Goal: Information Seeking & Learning: Find specific fact

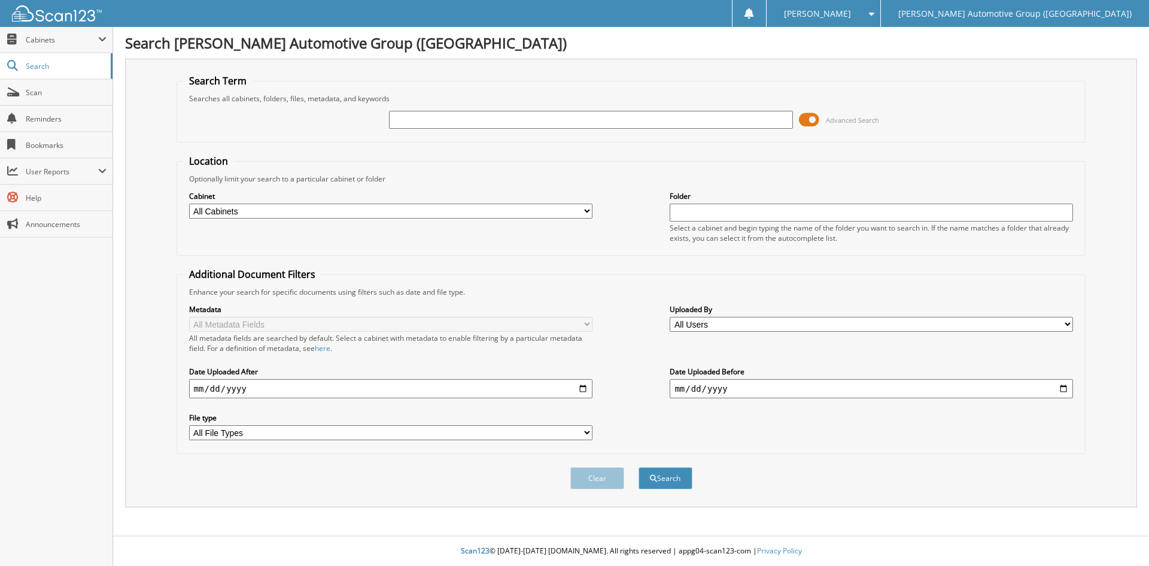
click at [401, 119] on input "text" at bounding box center [591, 120] width 404 height 18
type input "462637"
click at [662, 477] on button "Search" at bounding box center [666, 478] width 54 height 22
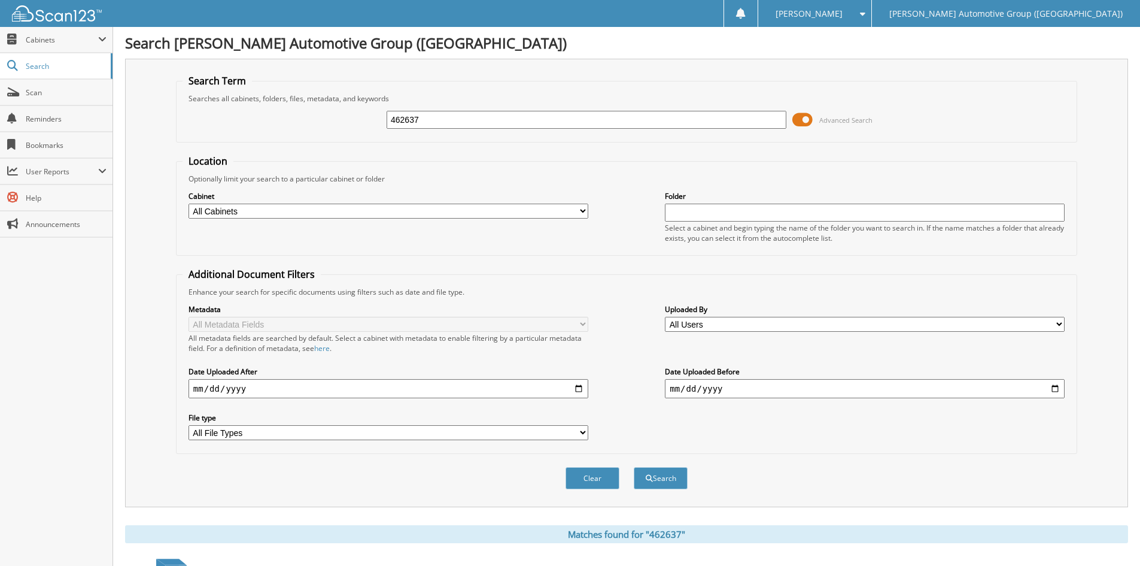
scroll to position [299, 0]
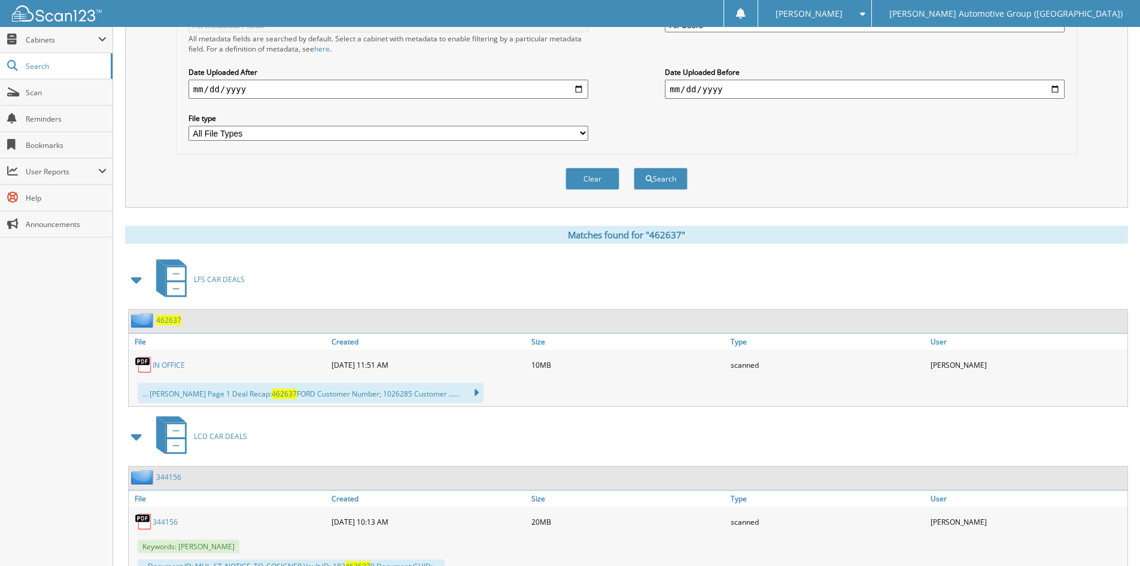
click at [173, 366] on link "IN OFFICE" at bounding box center [169, 365] width 32 height 10
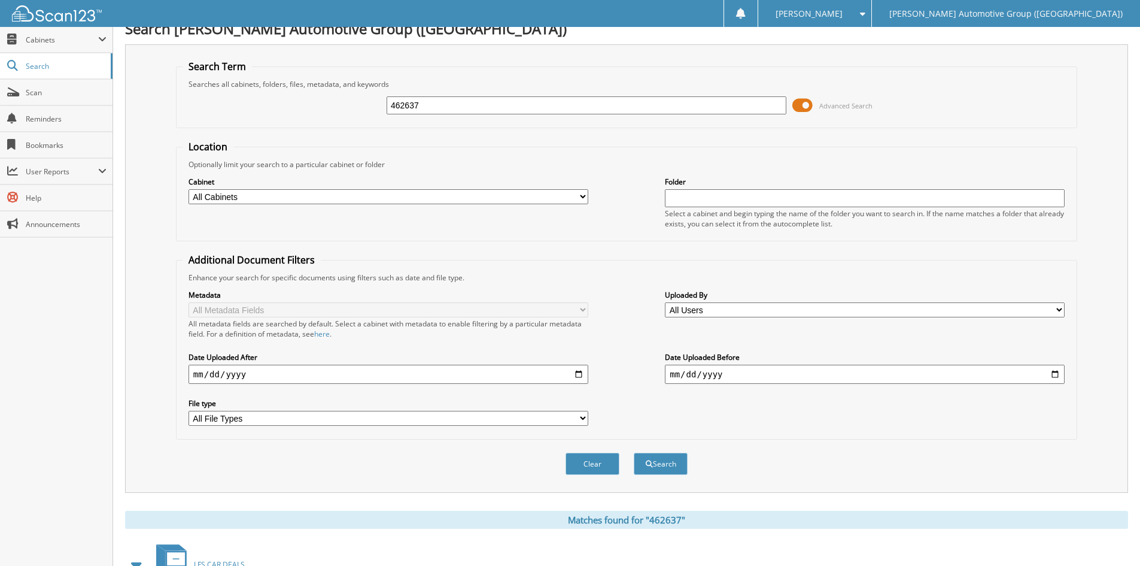
scroll to position [0, 0]
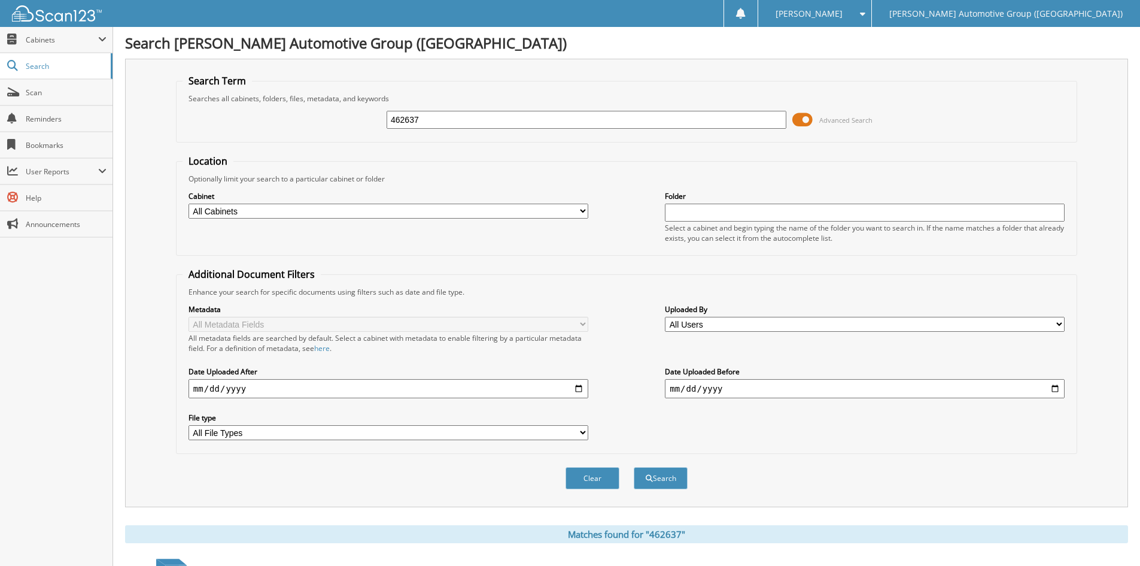
click at [466, 117] on input "462637" at bounding box center [587, 120] width 400 height 18
type input "462572"
click at [665, 478] on button "Search" at bounding box center [661, 478] width 54 height 22
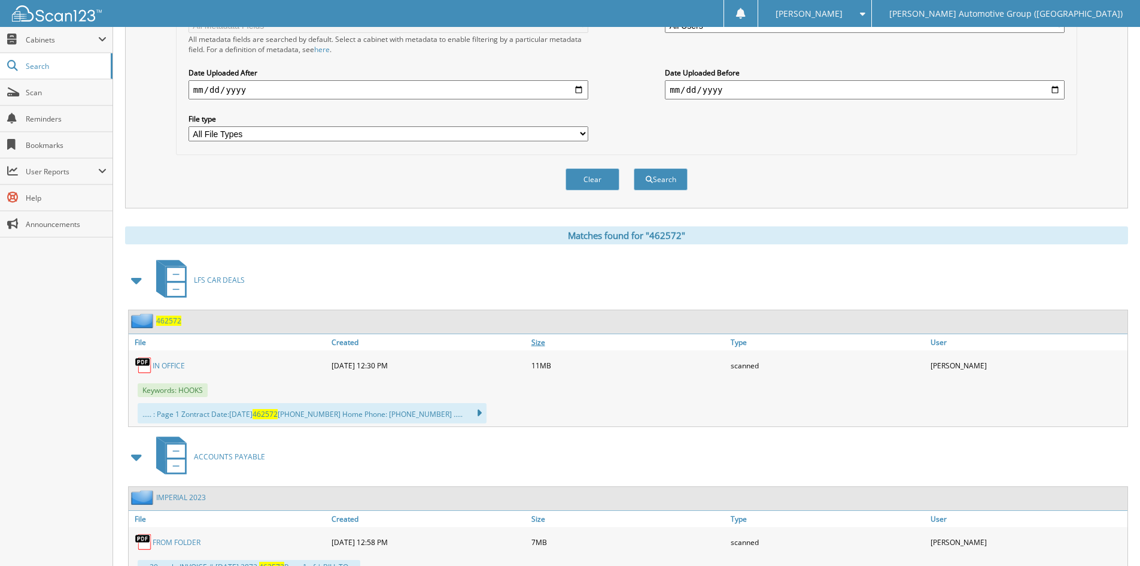
scroll to position [299, 0]
click at [167, 363] on link "IN OFFICE" at bounding box center [169, 365] width 32 height 10
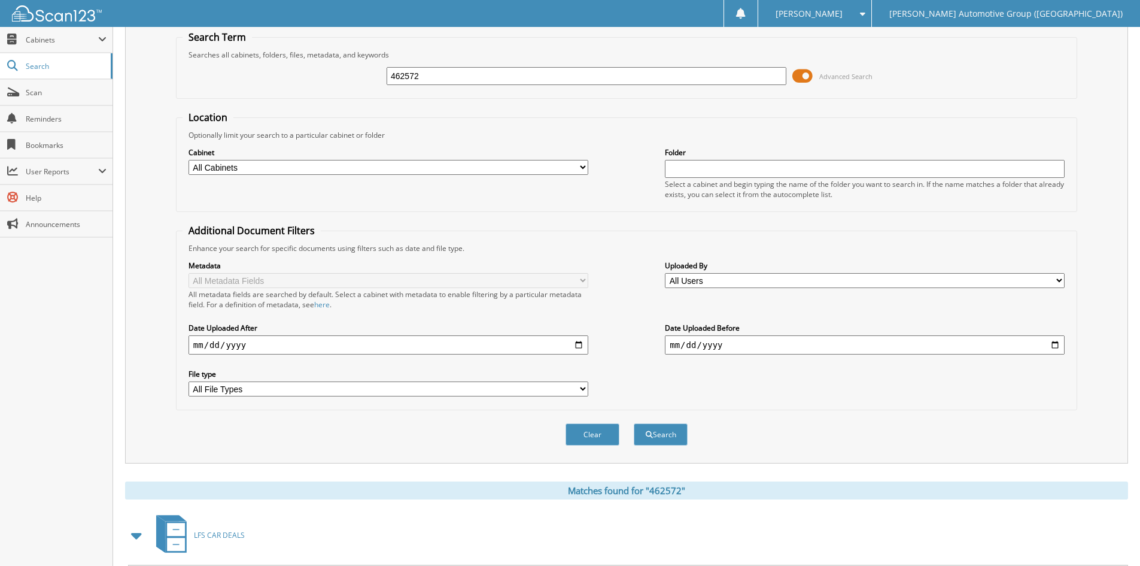
scroll to position [0, 0]
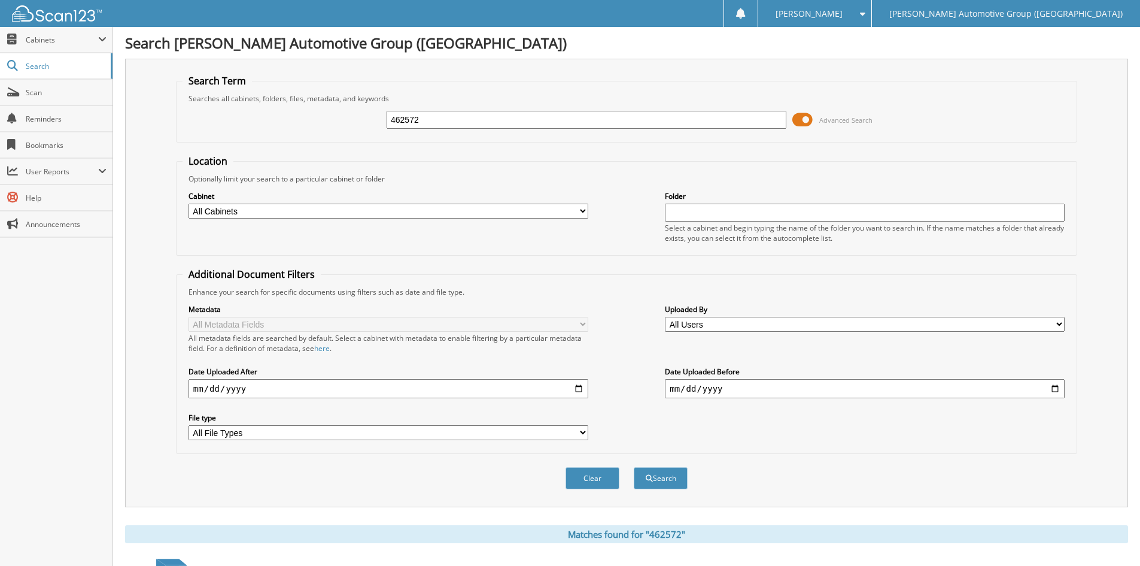
click at [483, 123] on input "462572" at bounding box center [587, 120] width 400 height 18
type input "462627"
click at [669, 477] on button "Search" at bounding box center [661, 478] width 54 height 22
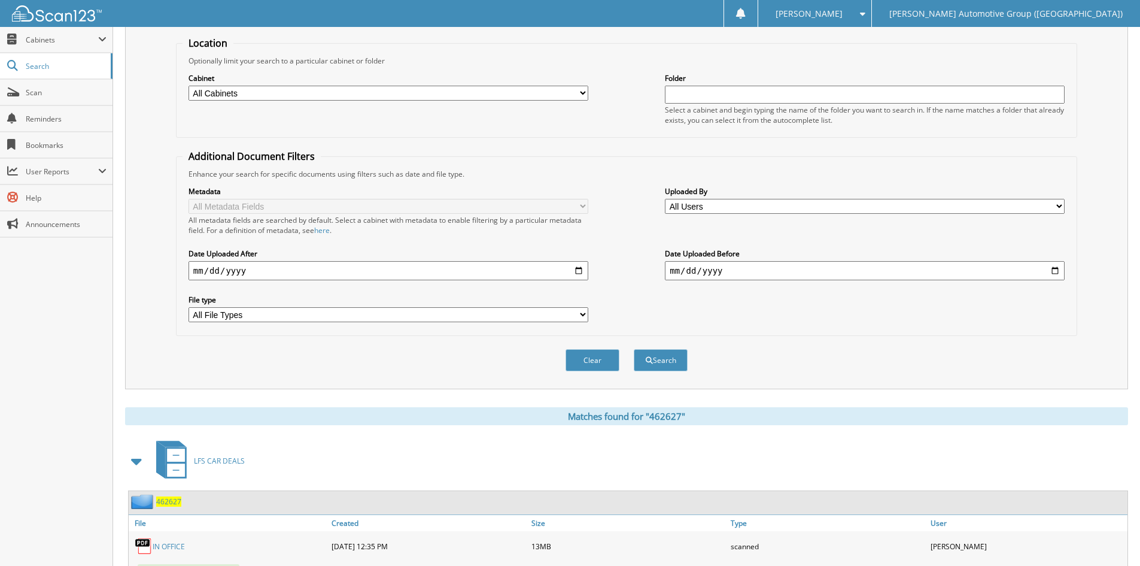
scroll to position [196, 0]
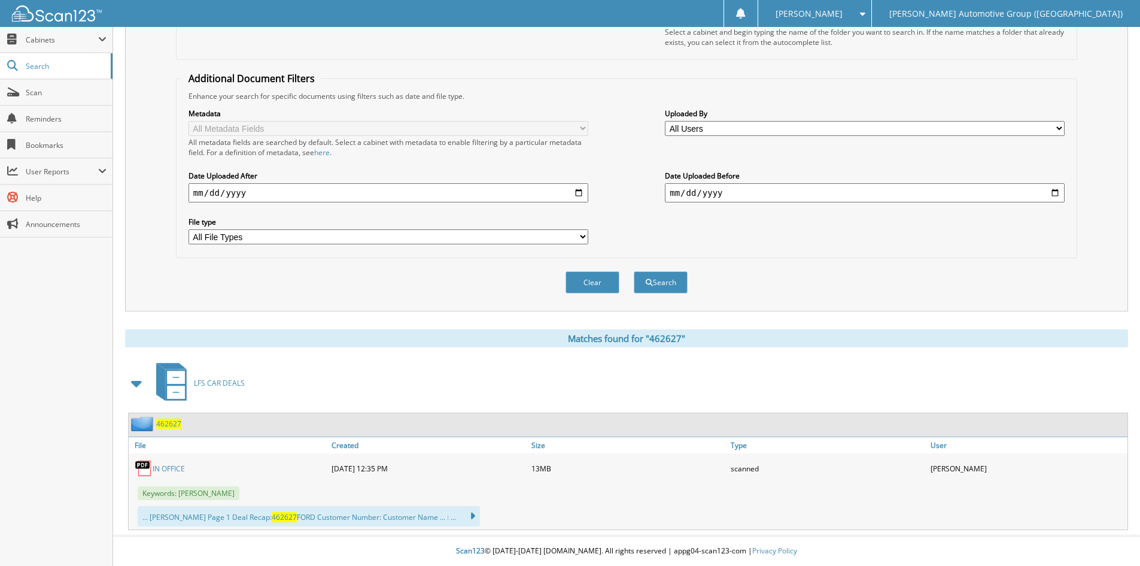
click at [173, 468] on link "IN OFFICE" at bounding box center [169, 468] width 32 height 10
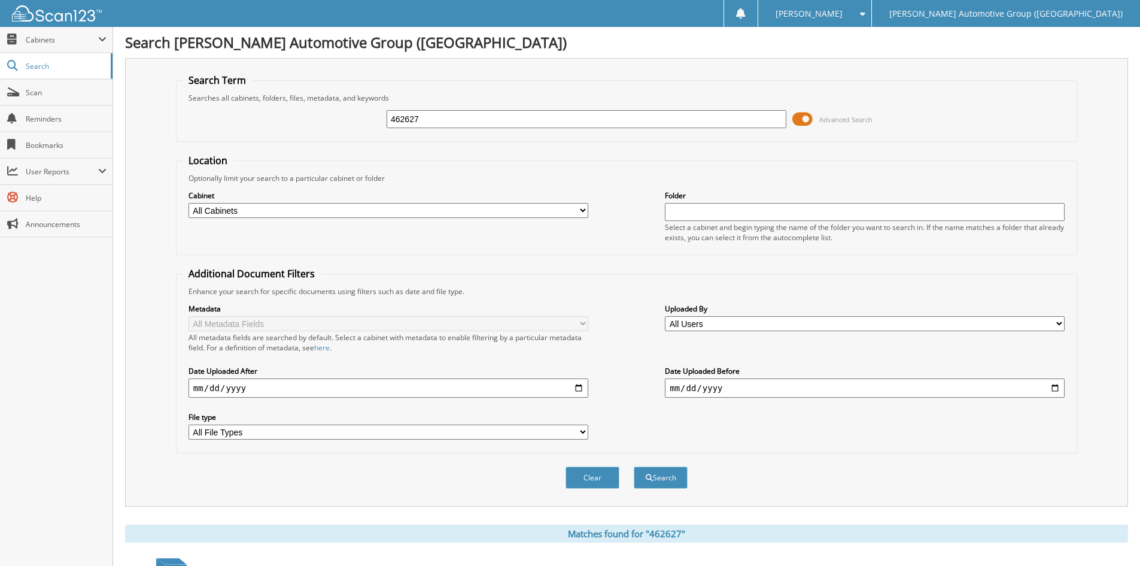
scroll to position [0, 0]
click at [483, 110] on div "462627" at bounding box center [587, 120] width 400 height 20
click at [483, 114] on input "462627" at bounding box center [587, 120] width 400 height 18
type input "462619"
click at [663, 481] on button "Search" at bounding box center [661, 478] width 54 height 22
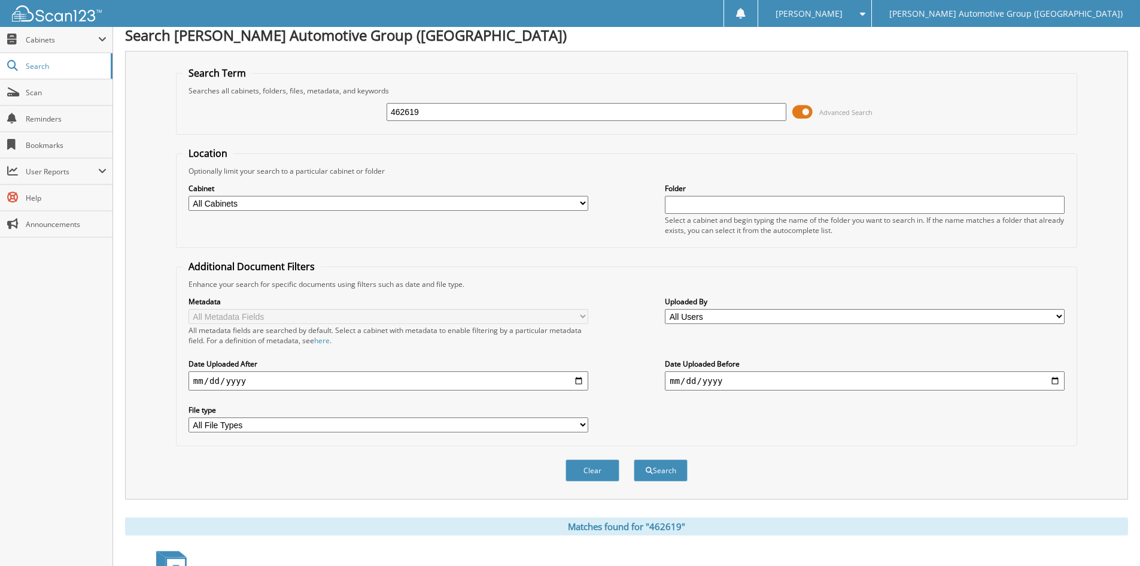
scroll to position [177, 0]
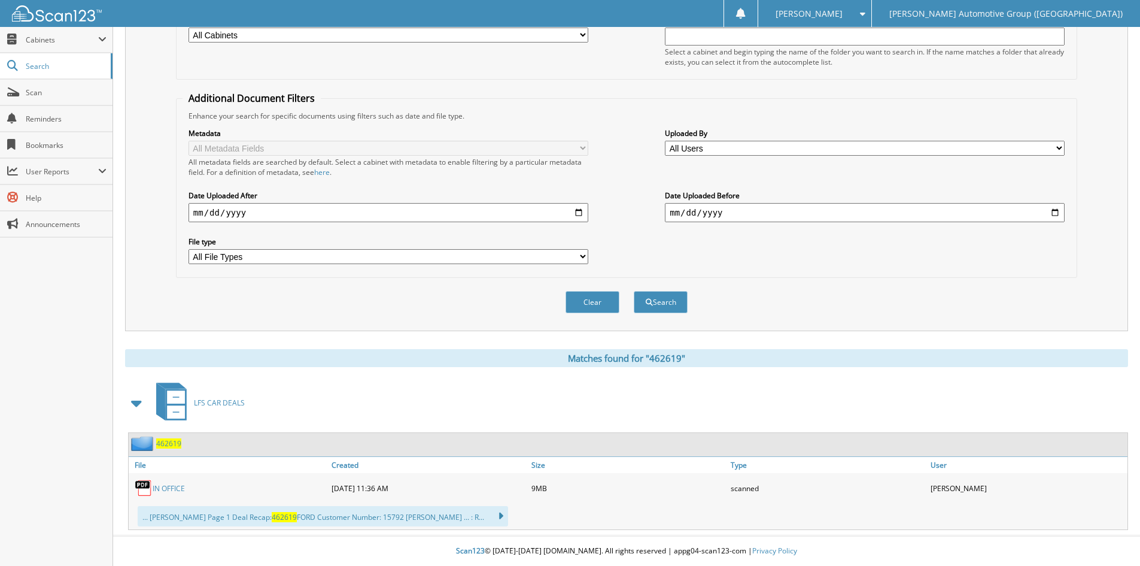
click at [165, 487] on link "IN OFFICE" at bounding box center [169, 488] width 32 height 10
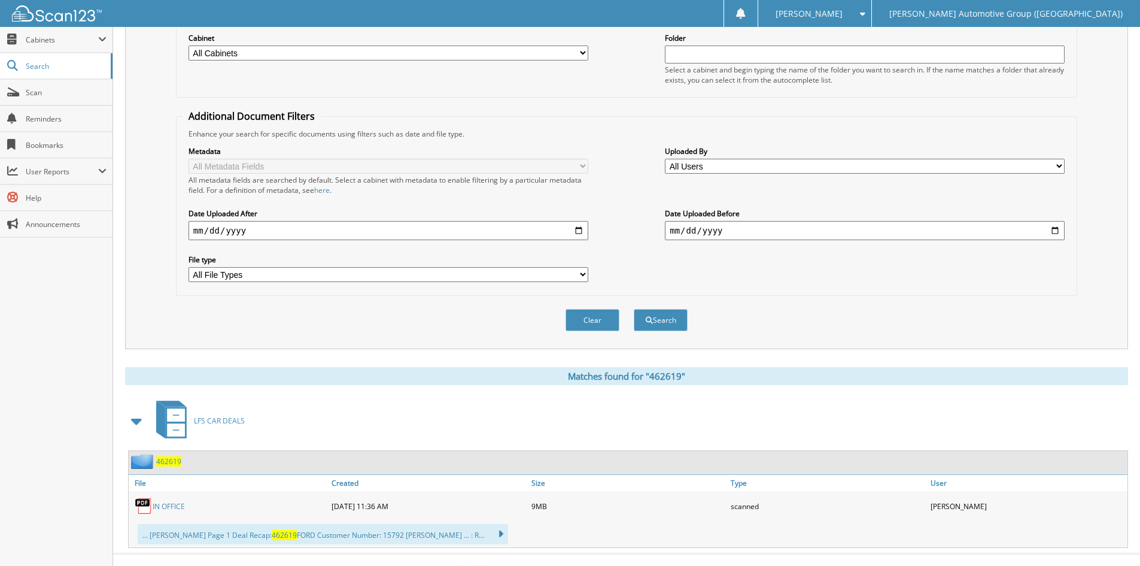
scroll to position [0, 0]
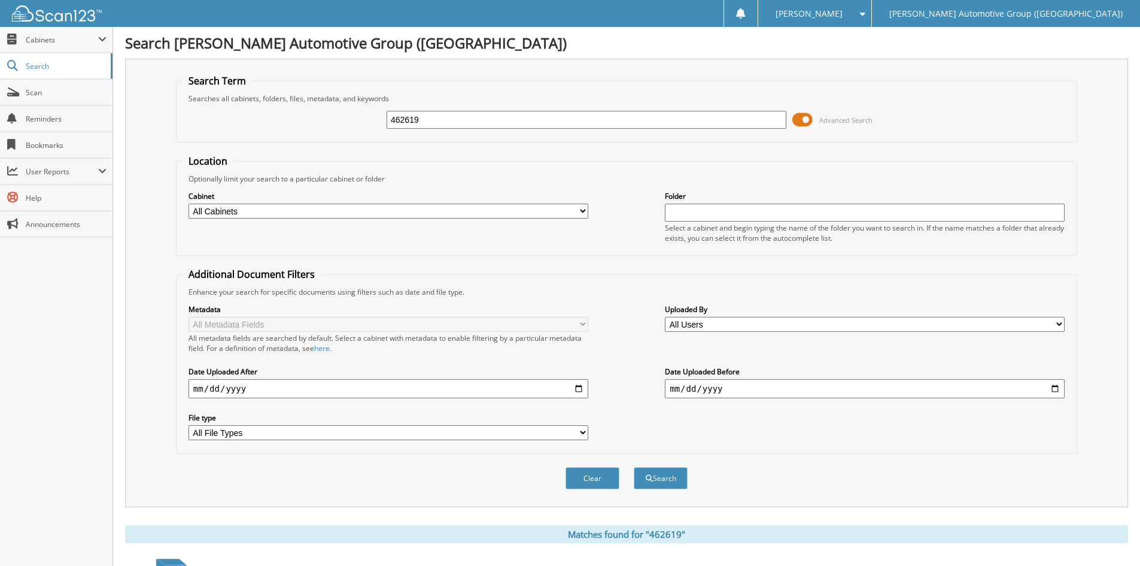
click at [473, 122] on input "462619" at bounding box center [587, 120] width 400 height 18
type input "462621"
click at [634, 467] on button "Search" at bounding box center [661, 478] width 54 height 22
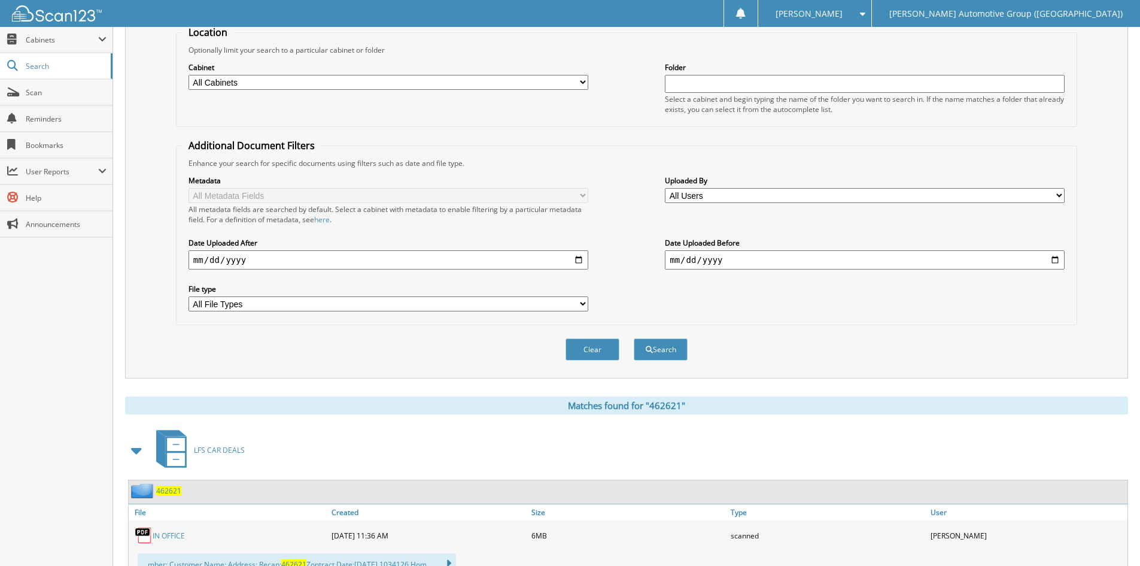
scroll to position [347, 0]
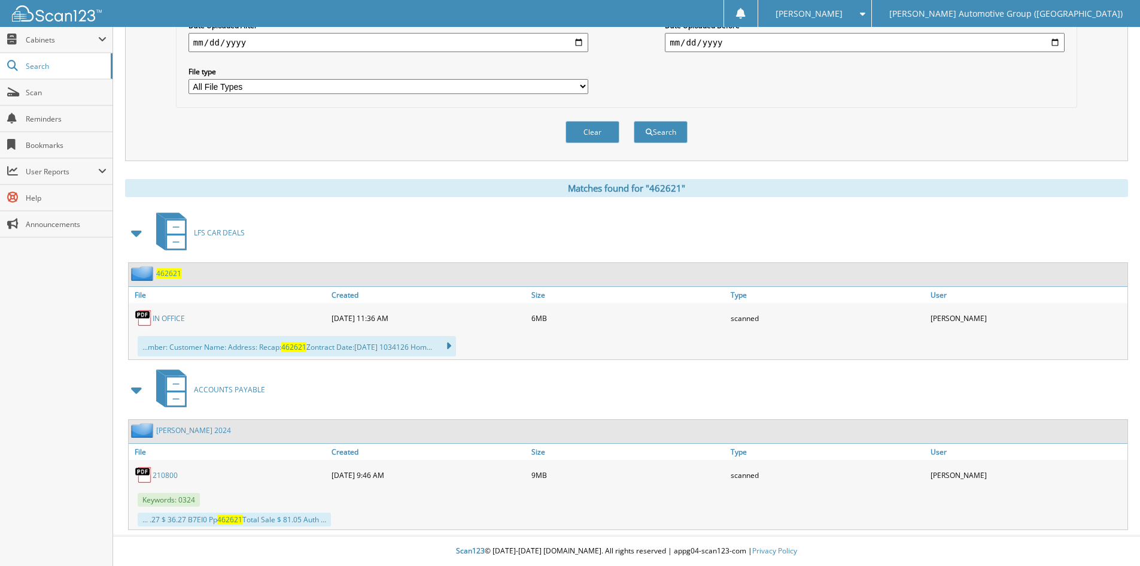
click at [165, 321] on link "IN OFFICE" at bounding box center [169, 318] width 32 height 10
click at [171, 316] on link "IN OFFICE" at bounding box center [169, 318] width 32 height 10
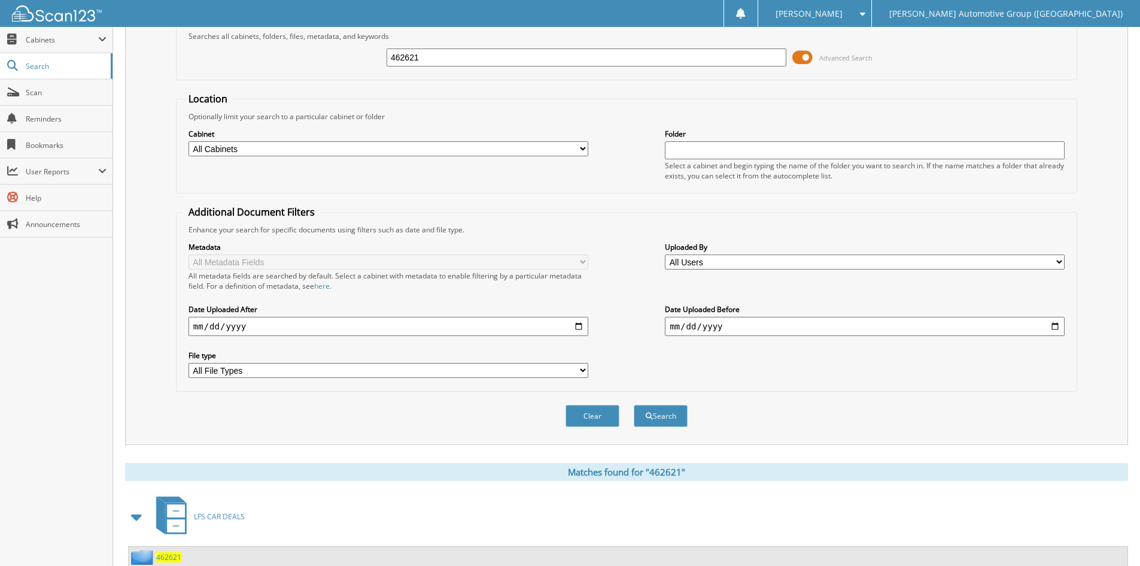
scroll to position [0, 0]
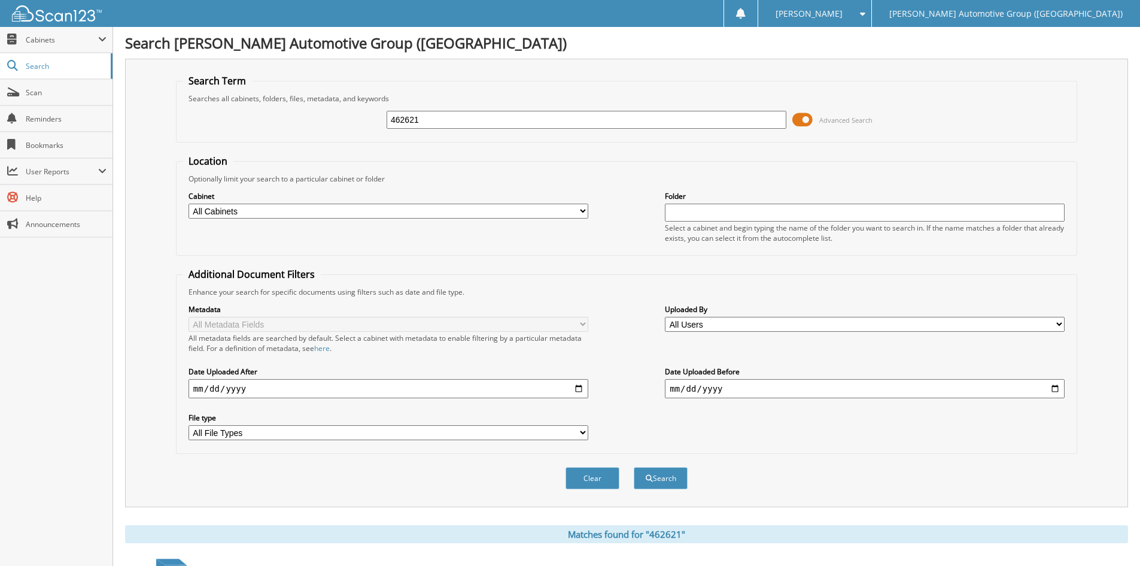
click at [442, 123] on input "462621" at bounding box center [587, 120] width 400 height 18
type input "462617"
click at [662, 474] on button "Search" at bounding box center [661, 478] width 54 height 22
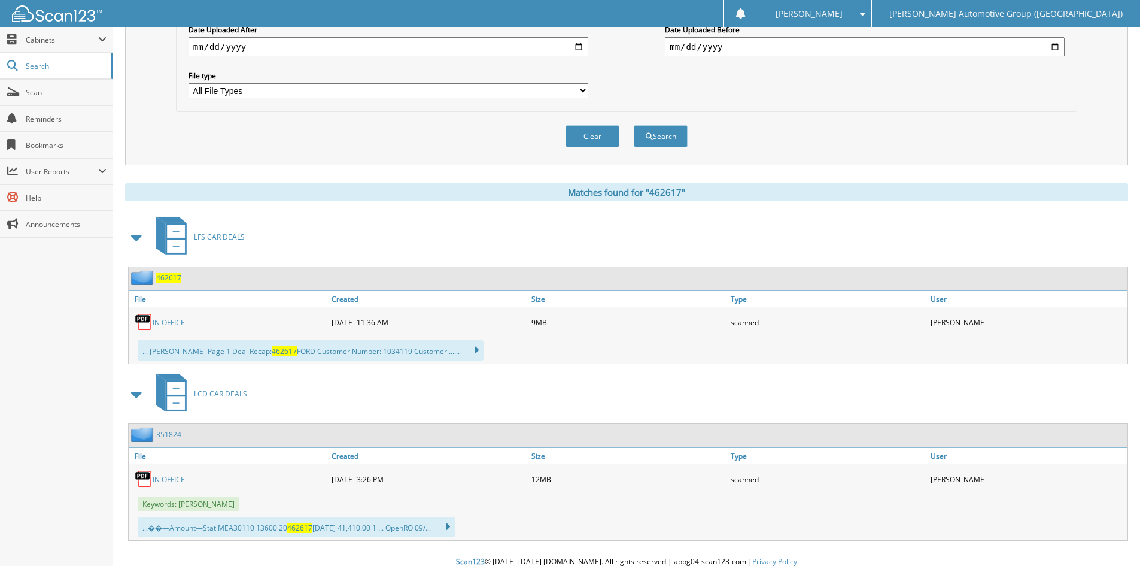
scroll to position [353, 0]
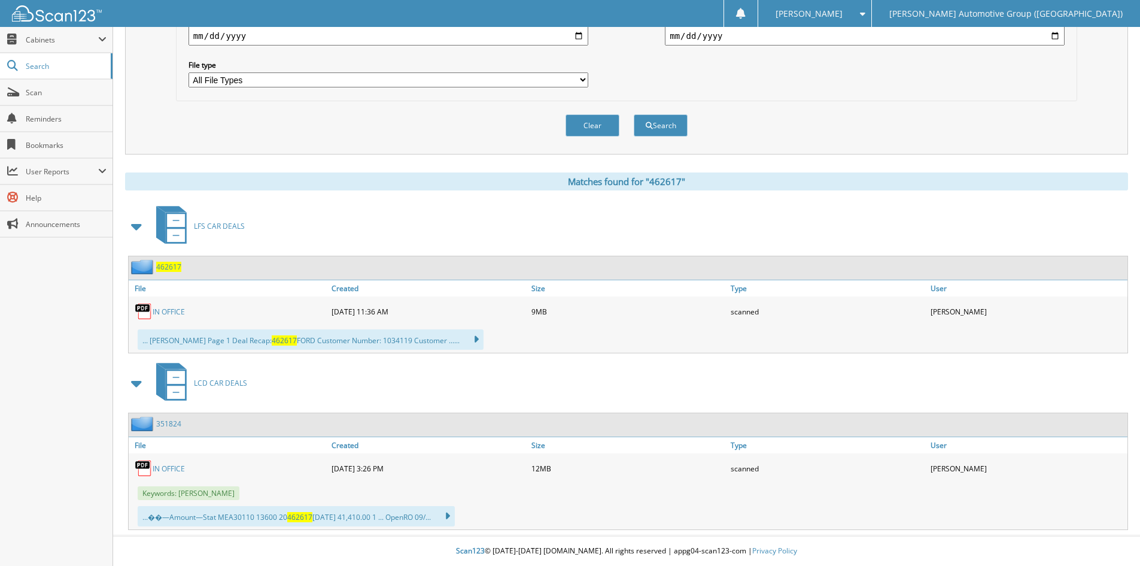
click at [179, 310] on link "IN OFFICE" at bounding box center [169, 312] width 32 height 10
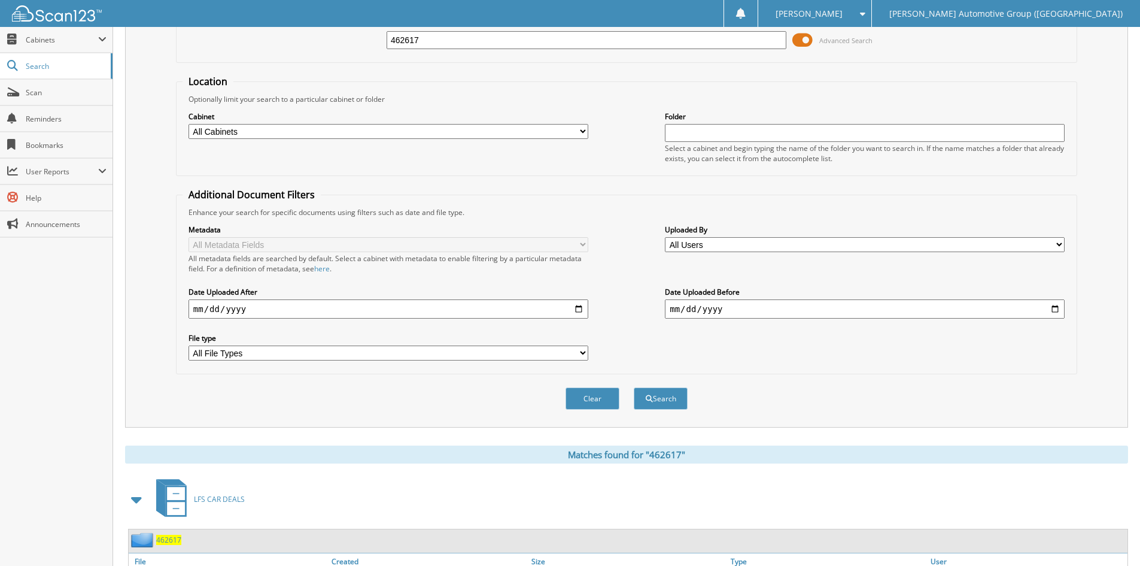
scroll to position [0, 0]
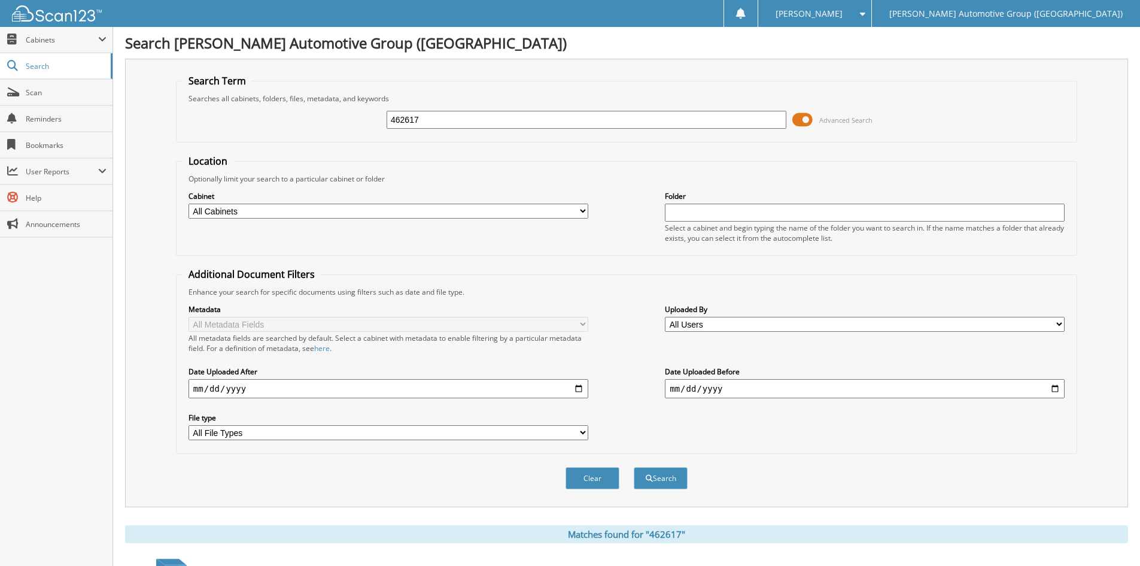
click at [469, 122] on input "462617" at bounding box center [587, 120] width 400 height 18
type input "462573"
click at [673, 479] on button "Search" at bounding box center [661, 478] width 54 height 22
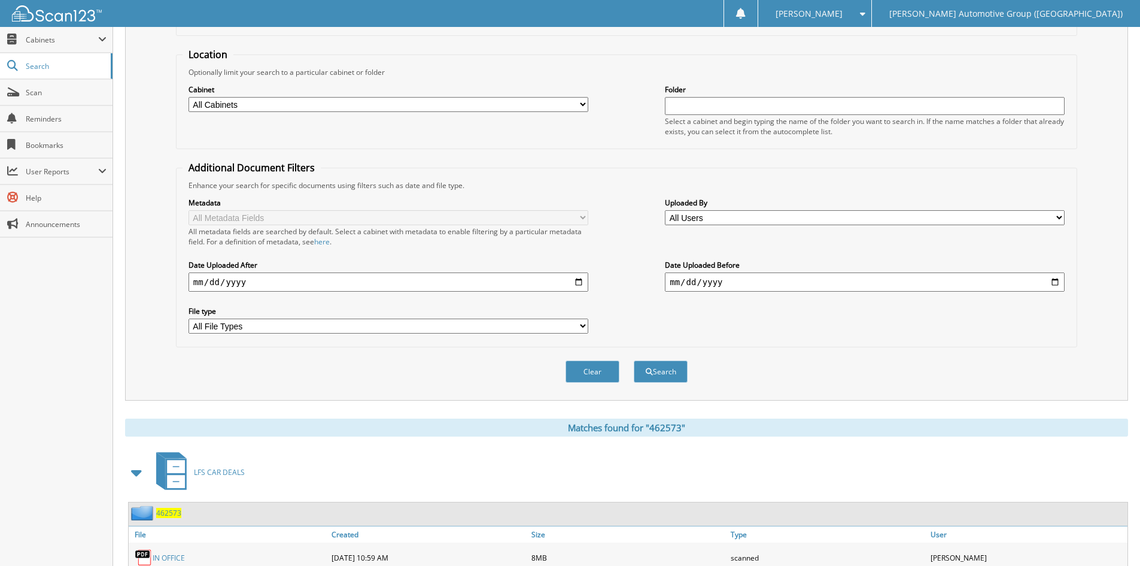
scroll to position [177, 0]
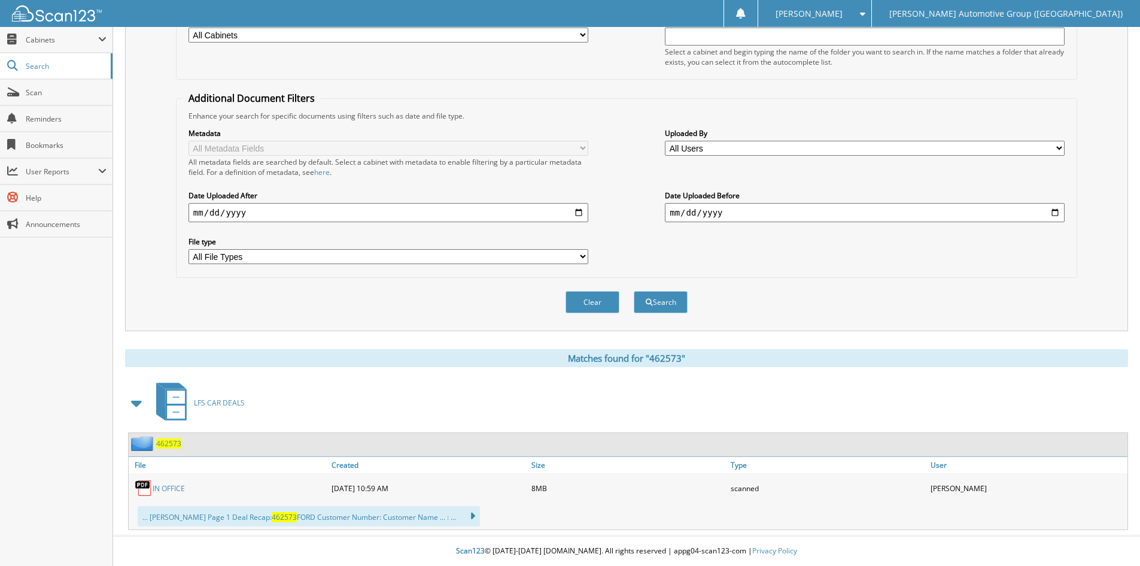
click at [176, 490] on link "IN OFFICE" at bounding box center [169, 488] width 32 height 10
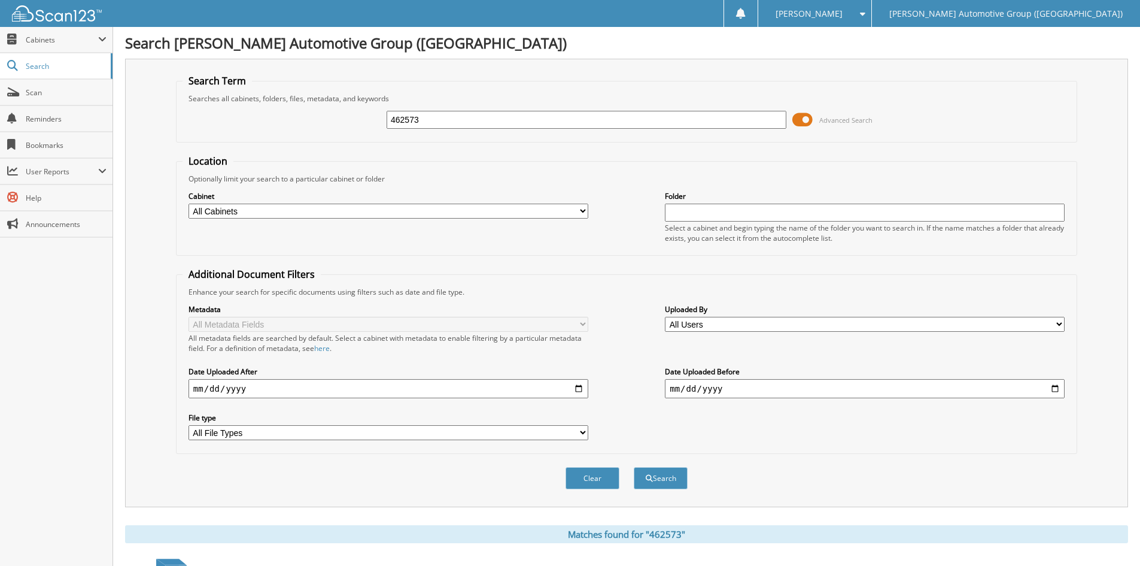
click at [493, 117] on input "462573" at bounding box center [587, 120] width 400 height 18
type input "462569"
click at [663, 477] on button "Search" at bounding box center [661, 478] width 54 height 22
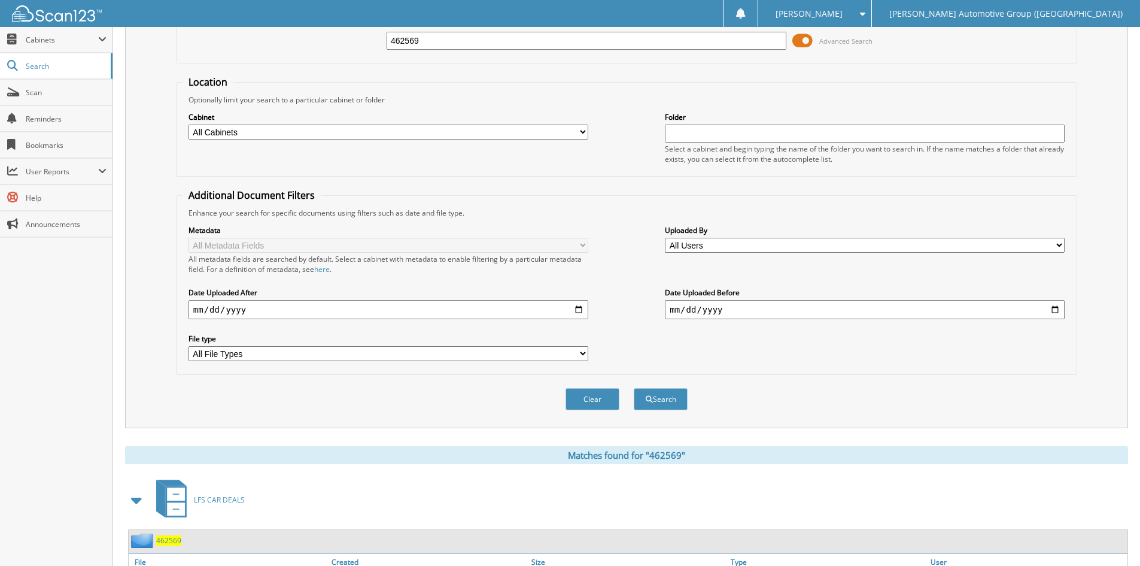
scroll to position [299, 0]
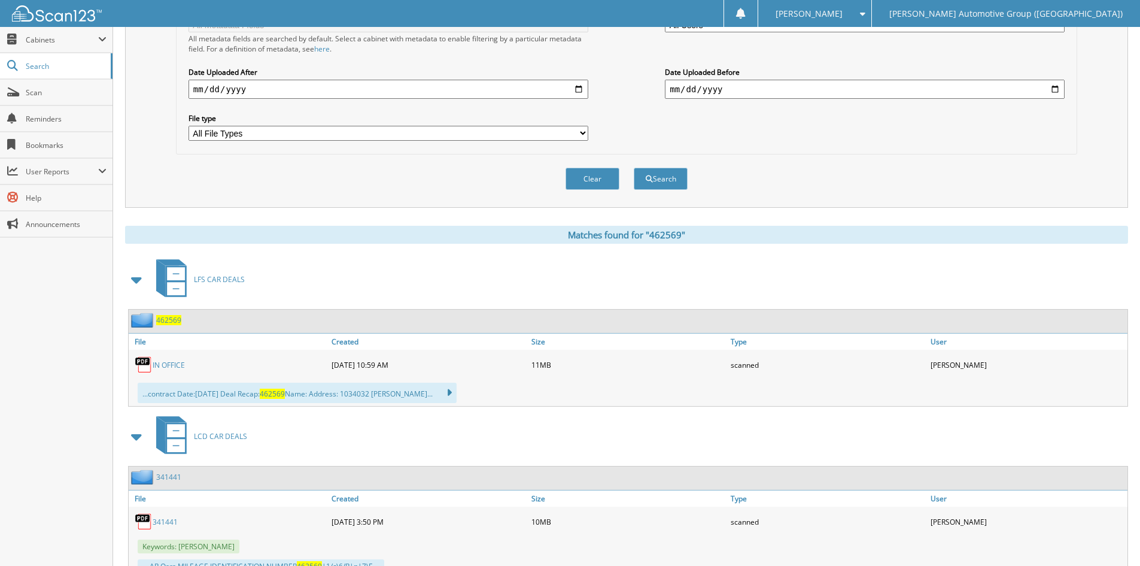
click at [175, 363] on link "IN OFFICE" at bounding box center [169, 365] width 32 height 10
